Goal: Check status: Check status

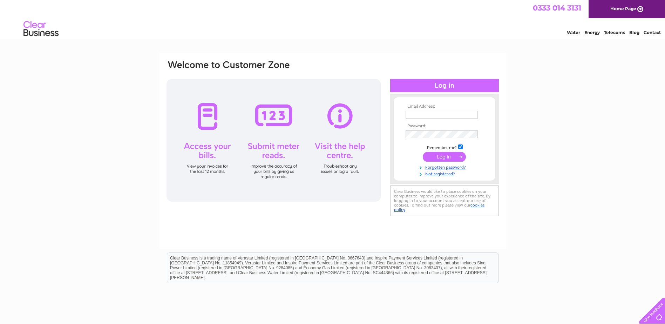
type input "unitycentreltd@btinternet.com"
click at [458, 155] on input "submit" at bounding box center [444, 157] width 43 height 10
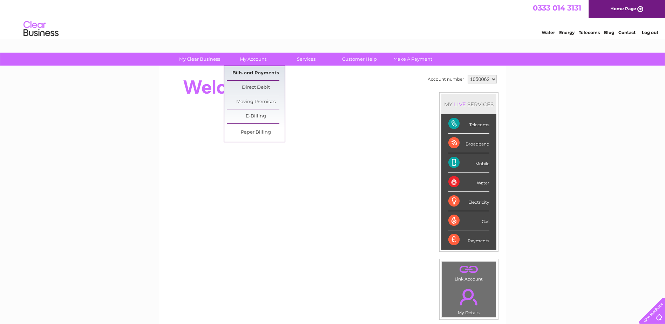
click at [255, 73] on link "Bills and Payments" at bounding box center [256, 73] width 58 height 14
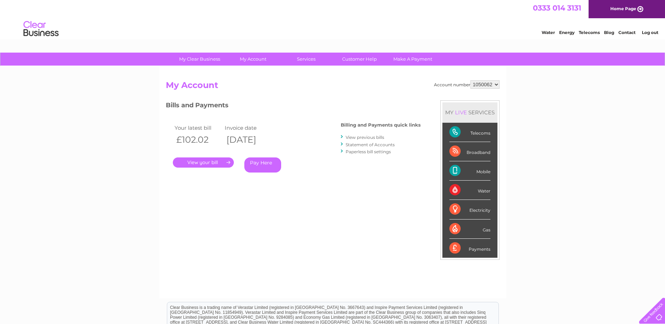
click at [204, 161] on link "." at bounding box center [203, 162] width 61 height 10
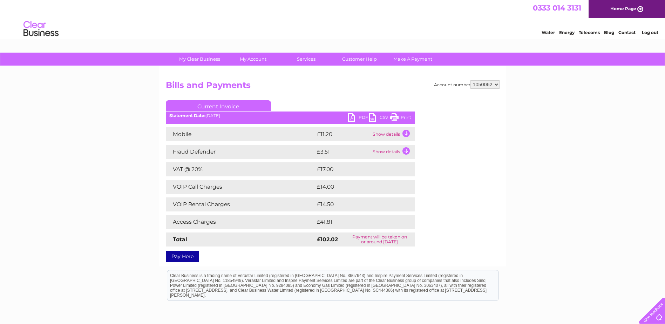
click at [404, 133] on td "Show details" at bounding box center [393, 134] width 44 height 14
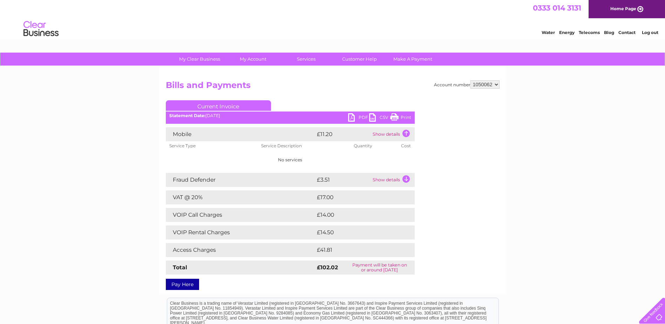
click at [400, 133] on td "Show details" at bounding box center [393, 134] width 44 height 14
